Goal: Task Accomplishment & Management: Manage account settings

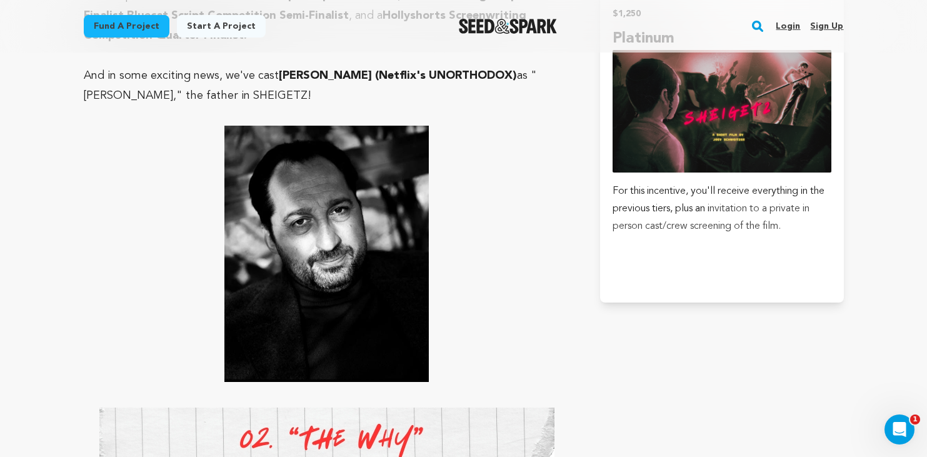
click at [515, 161] on p at bounding box center [327, 254] width 487 height 256
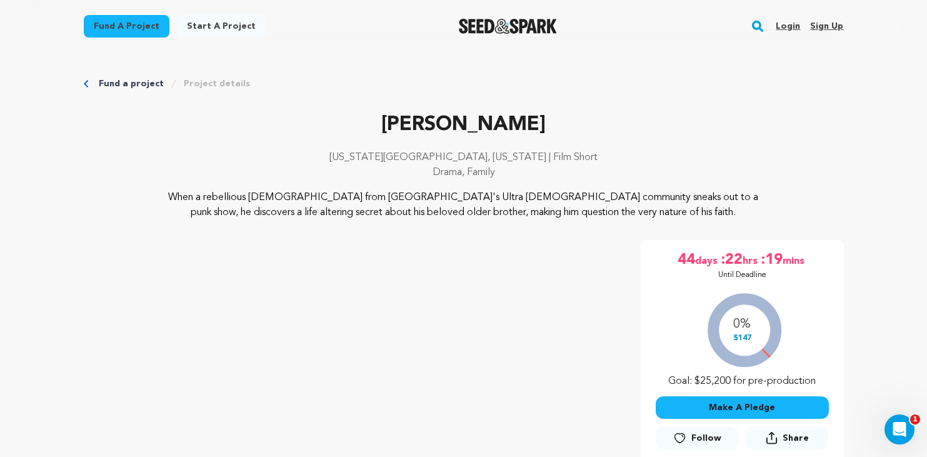
click at [483, 27] on img "Seed&Spark Homepage" at bounding box center [508, 26] width 98 height 15
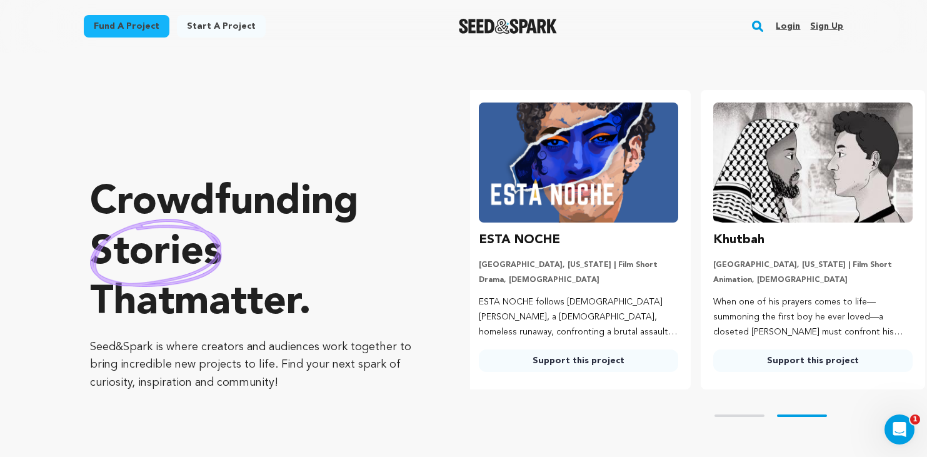
scroll to position [0, 244]
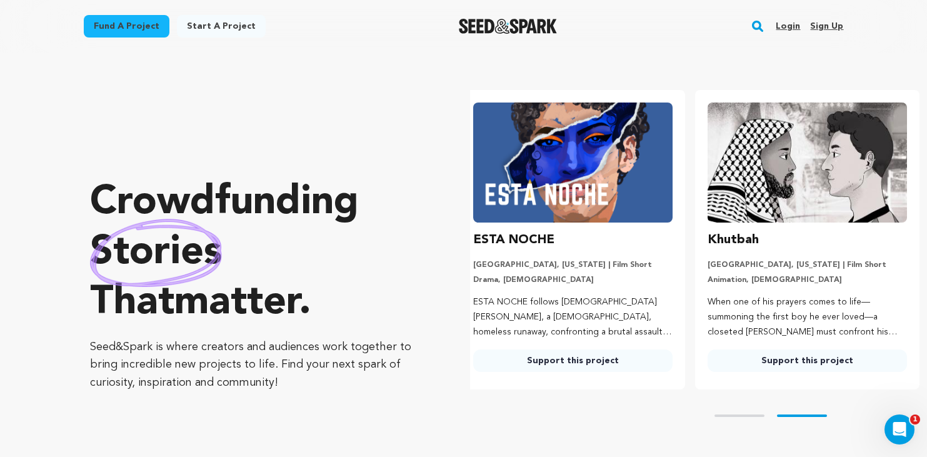
click at [795, 28] on link "Login" at bounding box center [788, 26] width 24 height 20
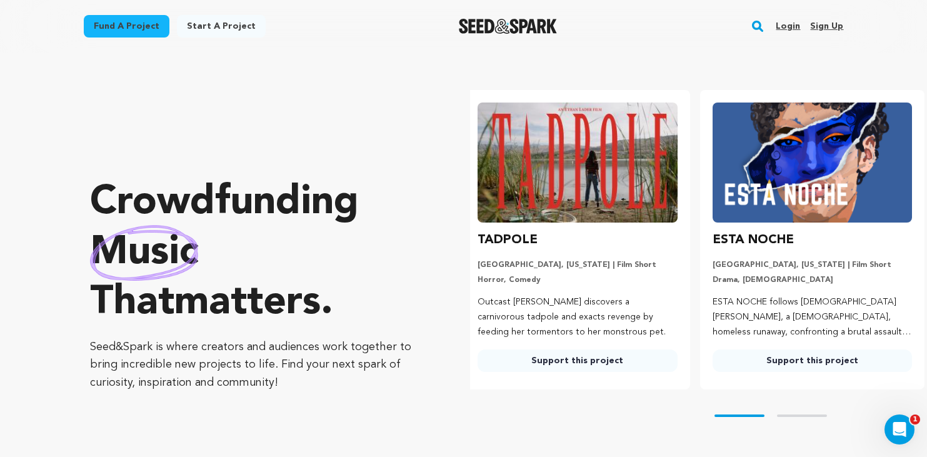
scroll to position [0, 0]
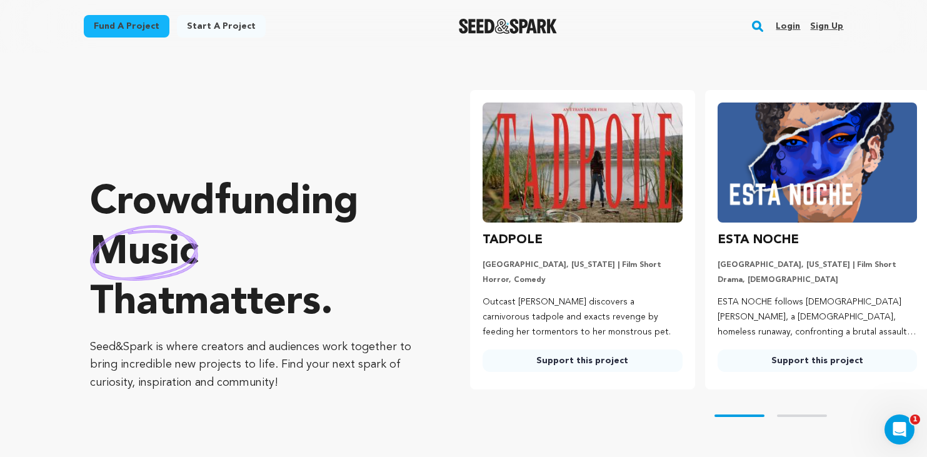
click at [793, 25] on link "Login" at bounding box center [788, 26] width 24 height 20
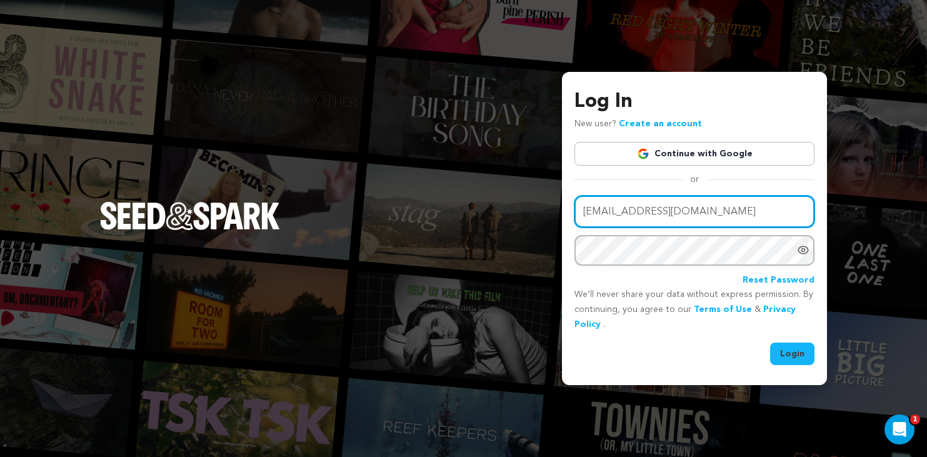
click at [625, 216] on input "ltrobinson@wesleyan.edu" at bounding box center [695, 212] width 240 height 32
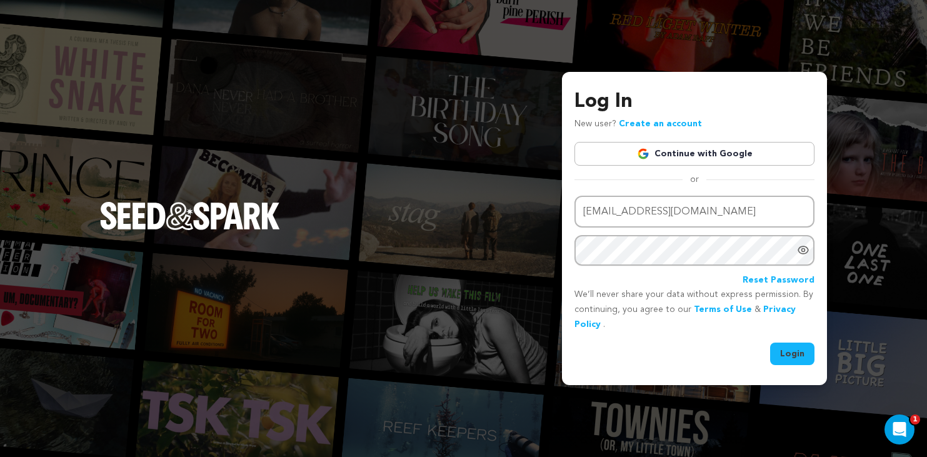
click at [666, 219] on input "ltrobinson@wesleyan.edu" at bounding box center [695, 212] width 240 height 32
drag, startPoint x: 714, startPoint y: 215, endPoint x: 444, endPoint y: 209, distance: 269.5
click at [444, 209] on div "Log In New user? Create an account Continue with Google or Email address ltrobi…" at bounding box center [463, 228] width 927 height 457
type input "luluciarobinson@gmail.com"
click at [805, 354] on button "Login" at bounding box center [792, 354] width 44 height 23
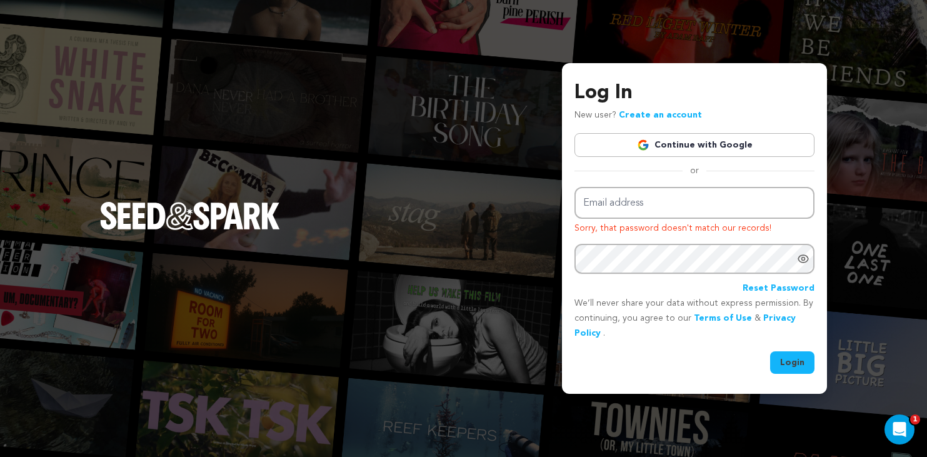
type input "ltrobinson@wesleyan.edu"
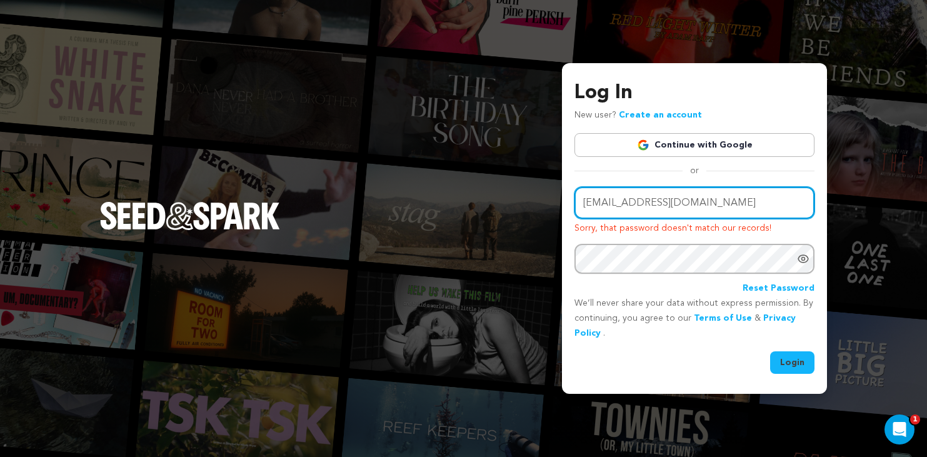
click at [722, 201] on input "ltrobinson@wesleyan.edu" at bounding box center [695, 203] width 240 height 32
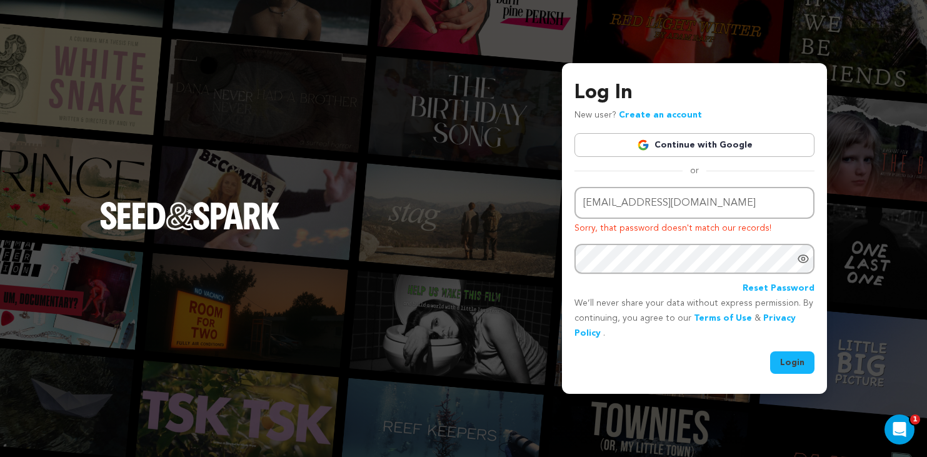
click at [788, 372] on button "Login" at bounding box center [792, 362] width 44 height 23
